Goal: Task Accomplishment & Management: Manage account settings

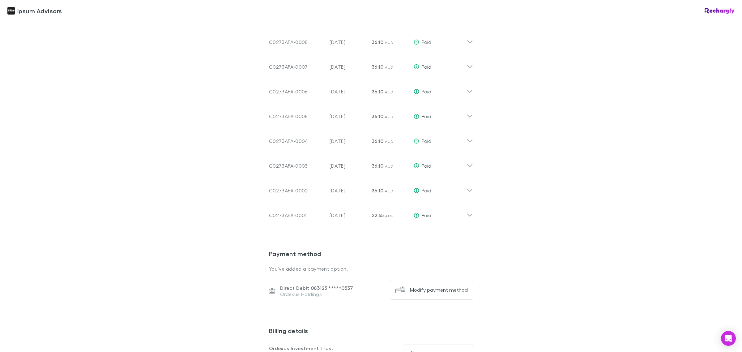
scroll to position [686, 0]
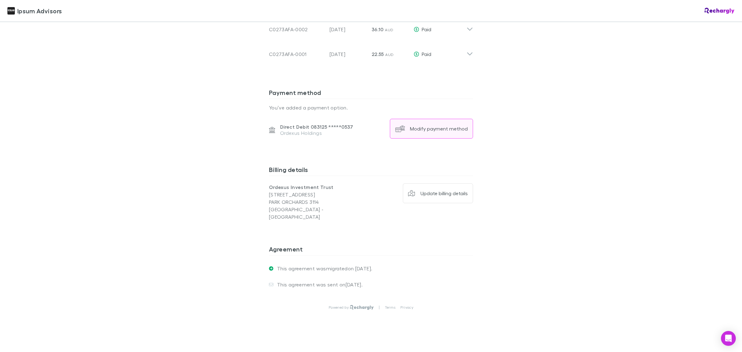
click at [438, 129] on div "Modify payment method" at bounding box center [439, 129] width 58 height 6
